Goal: Transaction & Acquisition: Purchase product/service

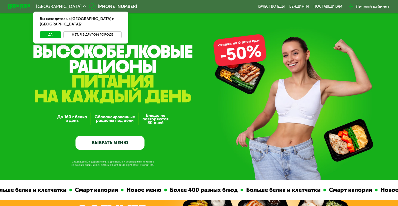
click at [80, 31] on button "Нет, я в другом городе" at bounding box center [92, 34] width 58 height 7
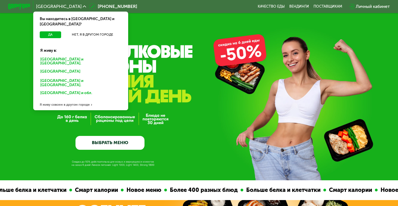
click at [64, 56] on div "Санкт-Петербурге и обл." at bounding box center [81, 62] width 89 height 12
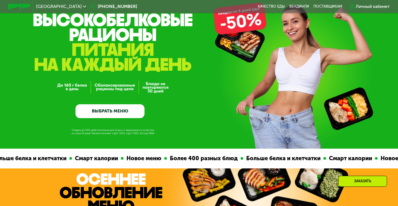
scroll to position [39, 0]
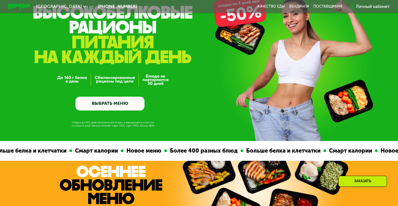
click at [96, 100] on link "ВЫБРАТЬ МЕНЮ" at bounding box center [110, 103] width 69 height 14
click at [116, 102] on link "ВЫБРАТЬ МЕНЮ" at bounding box center [110, 103] width 69 height 14
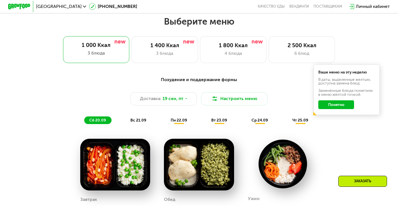
scroll to position [352, 0]
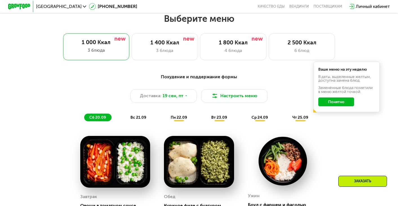
click at [346, 101] on button "Понятно" at bounding box center [337, 101] width 36 height 9
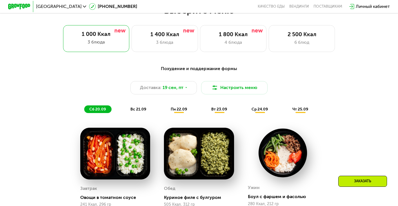
scroll to position [357, 0]
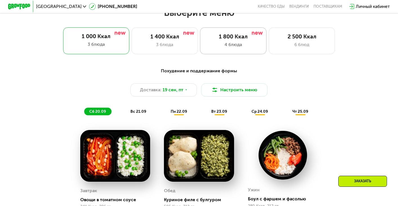
click at [245, 39] on div "1 800 Ккал" at bounding box center [233, 36] width 55 height 7
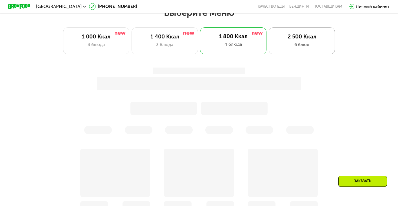
click at [295, 41] on div "6 блюд" at bounding box center [302, 44] width 55 height 7
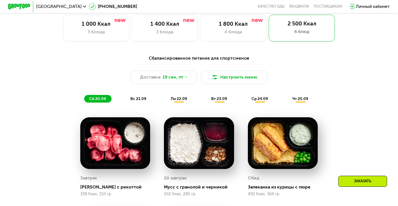
scroll to position [340, 0]
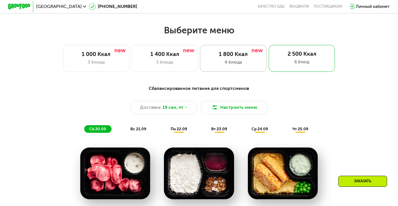
click at [240, 62] on div "4 блюда" at bounding box center [233, 62] width 55 height 7
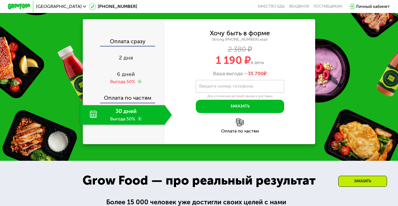
scroll to position [679, 0]
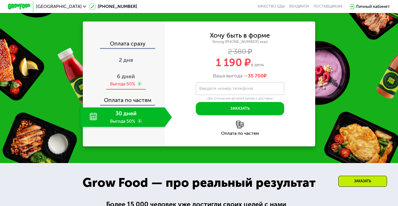
click at [120, 80] on span "6 дней" at bounding box center [126, 76] width 18 height 6
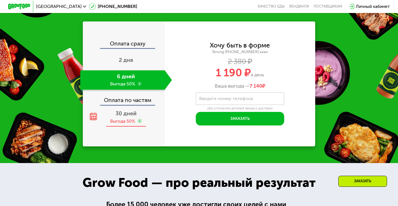
click at [120, 116] on span "30 дней" at bounding box center [126, 113] width 21 height 6
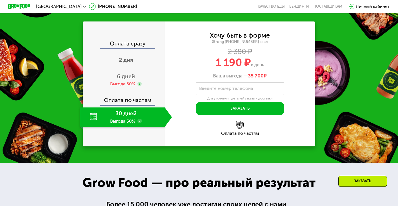
click at [132, 48] on div "Оплата сразу" at bounding box center [123, 44] width 81 height 7
click at [129, 87] on div "Выгода 50%" at bounding box center [122, 84] width 25 height 6
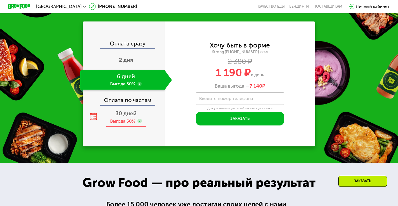
click at [132, 127] on div "30 дней Выгода 50%" at bounding box center [126, 116] width 92 height 19
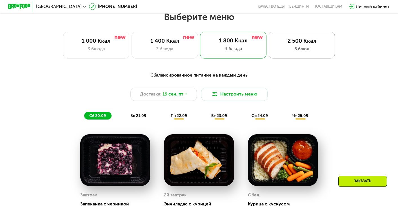
click at [302, 34] on div "2 500 Ккал 6 блюд" at bounding box center [302, 45] width 67 height 27
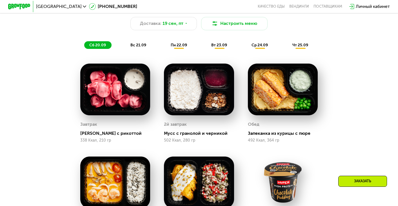
scroll to position [739, 0]
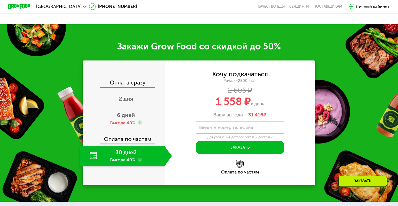
click at [264, 36] on div "Закажи Grow Food со скидкой до 50% Оплата сразу 2 дня 6 дней Выгода 40% Оплата …" at bounding box center [199, 112] width 398 height 177
